Goal: Task Accomplishment & Management: Manage account settings

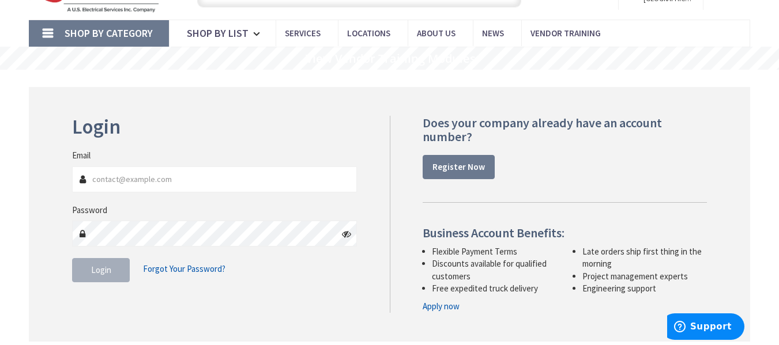
type input "[PERSON_NAME][EMAIL_ADDRESS][DOMAIN_NAME]"
click at [103, 272] on span "Login" at bounding box center [101, 270] width 20 height 11
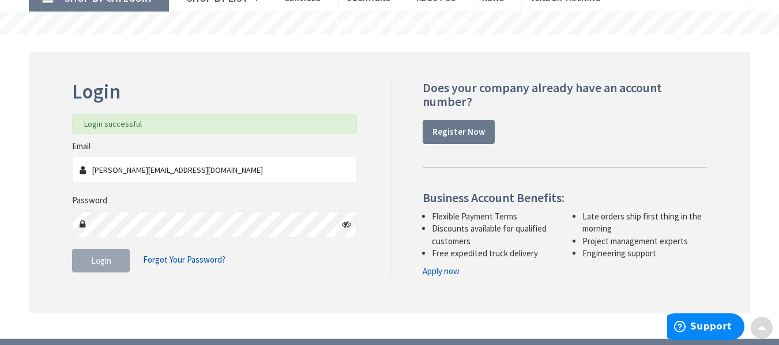
scroll to position [101, 0]
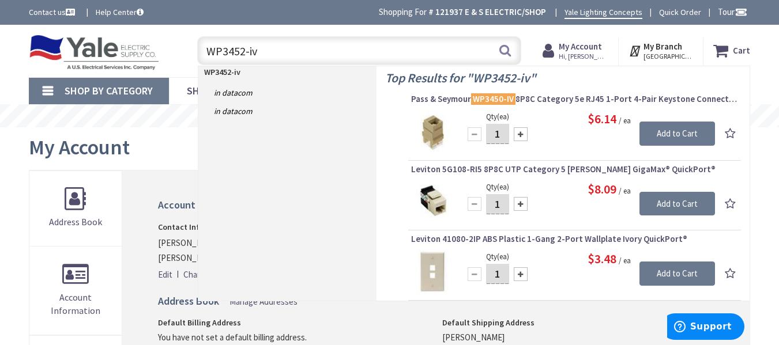
type input "WP3452-iv"
